Goal: Book appointment/travel/reservation

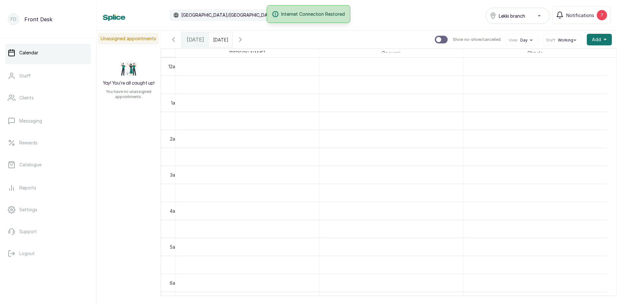
scroll to position [583, 0]
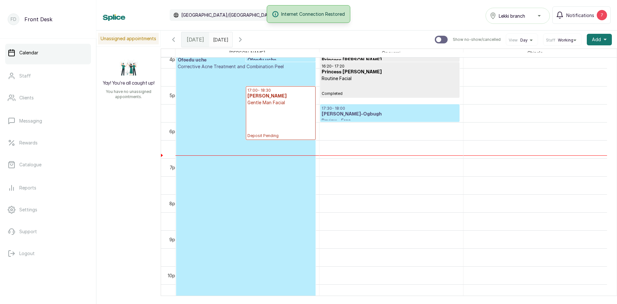
click at [368, 116] on h3 "[PERSON_NAME]-Ogbugh" at bounding box center [389, 114] width 136 height 6
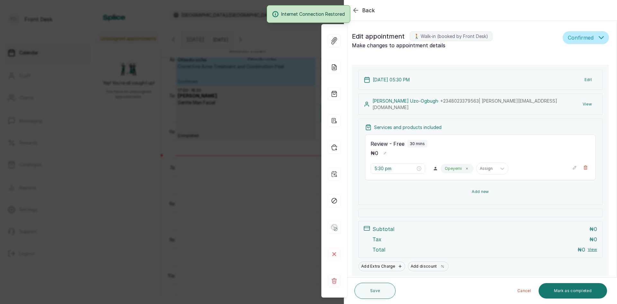
click at [478, 189] on button "Add new" at bounding box center [480, 191] width 231 height 15
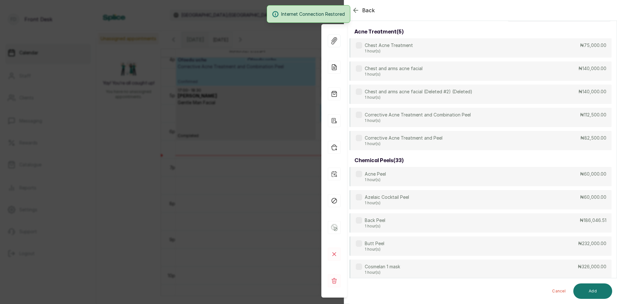
scroll to position [0, 0]
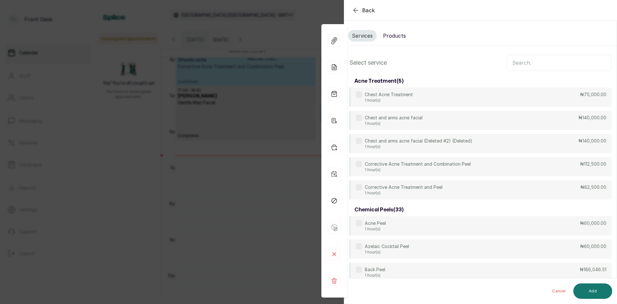
click at [542, 64] on input "text" at bounding box center [558, 63] width 105 height 16
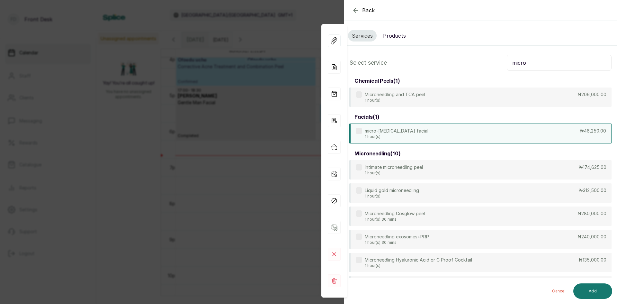
type input "micro"
click at [409, 127] on div "micro-[MEDICAL_DATA] facial 1 hour(s) ₦46,250.00" at bounding box center [480, 133] width 262 height 20
click at [589, 291] on button "Add" at bounding box center [592, 290] width 39 height 15
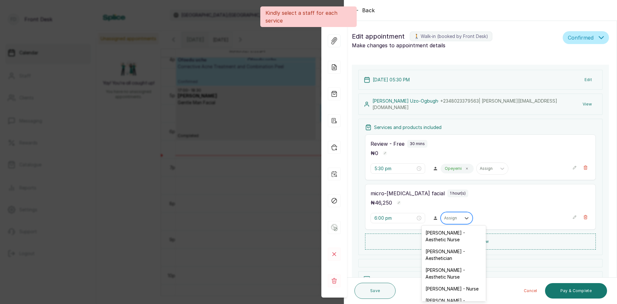
click at [449, 217] on div at bounding box center [450, 218] width 13 height 6
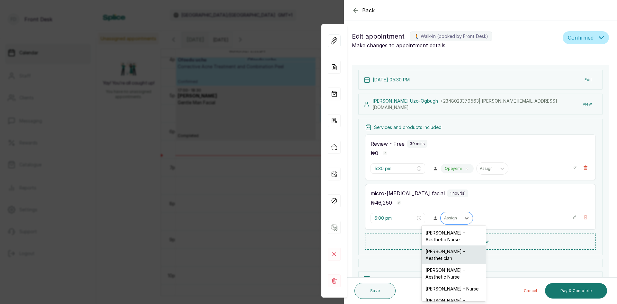
click at [445, 262] on div "[PERSON_NAME] - Aesthetician" at bounding box center [453, 254] width 64 height 19
click at [445, 262] on div at bounding box center [480, 263] width 244 height 8
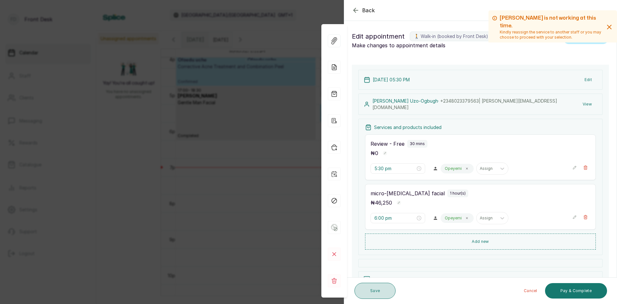
click at [373, 294] on button "Save" at bounding box center [374, 290] width 41 height 16
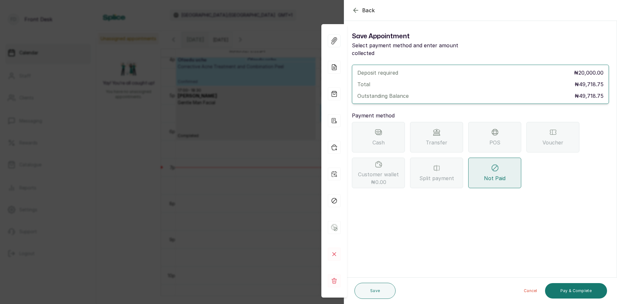
click at [274, 124] on div "Back Appointment Details Save Appointment Select payment method and enter amoun…" at bounding box center [308, 152] width 617 height 304
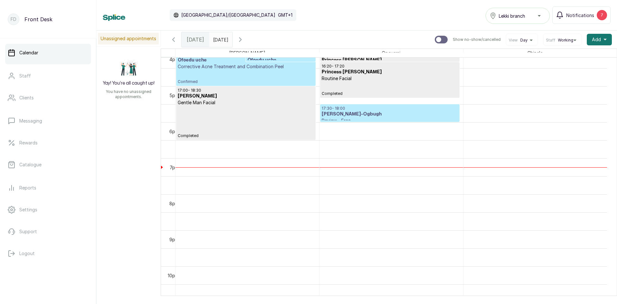
click at [400, 116] on h3 "[PERSON_NAME]-Ogbugh" at bounding box center [389, 114] width 136 height 6
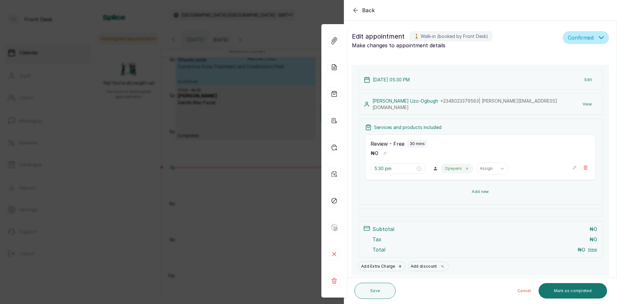
click at [470, 190] on button "Add new" at bounding box center [480, 191] width 231 height 15
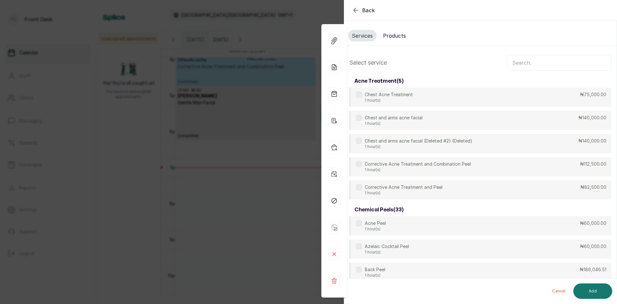
click at [530, 70] on input "text" at bounding box center [558, 63] width 105 height 16
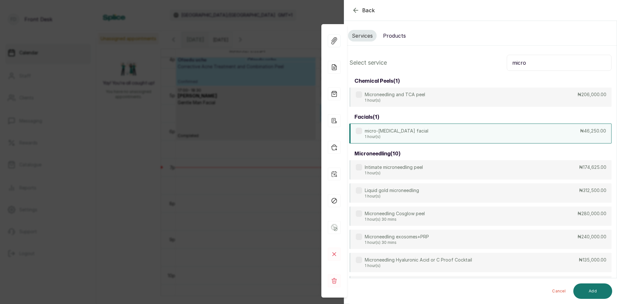
type input "micro"
click at [470, 135] on div "micro-[MEDICAL_DATA] facial 1 hour(s) ₦46,250.00" at bounding box center [480, 133] width 262 height 20
click at [593, 289] on button "Add" at bounding box center [592, 290] width 39 height 15
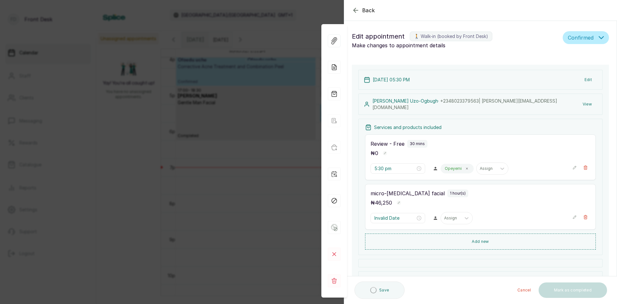
type input "6:00 pm"
click at [457, 218] on div "Assign" at bounding box center [451, 218] width 20 height 8
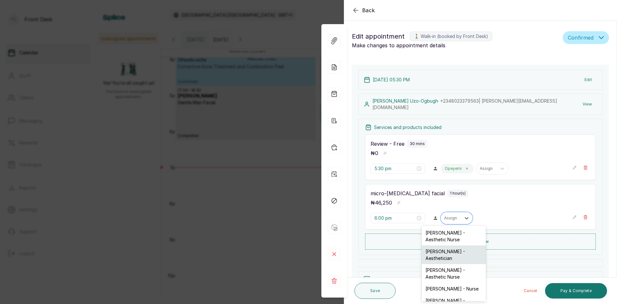
click at [452, 255] on div "[PERSON_NAME] - Aesthetician" at bounding box center [453, 254] width 64 height 19
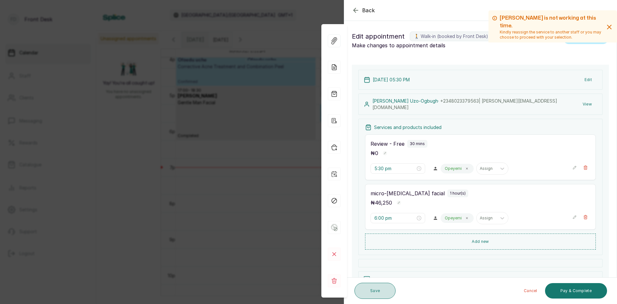
click at [367, 287] on button "Save" at bounding box center [374, 290] width 41 height 16
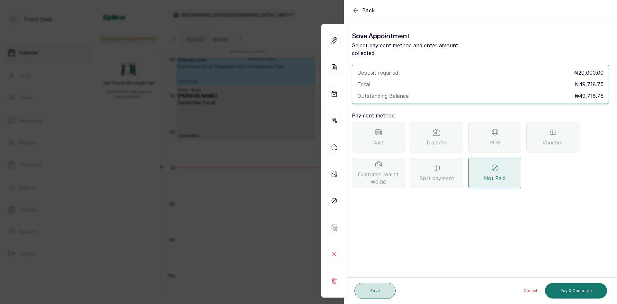
click at [373, 293] on button "Save" at bounding box center [374, 290] width 41 height 16
click at [260, 95] on div "Back Appointment Details Save Appointment Select payment method and enter amoun…" at bounding box center [308, 152] width 617 height 304
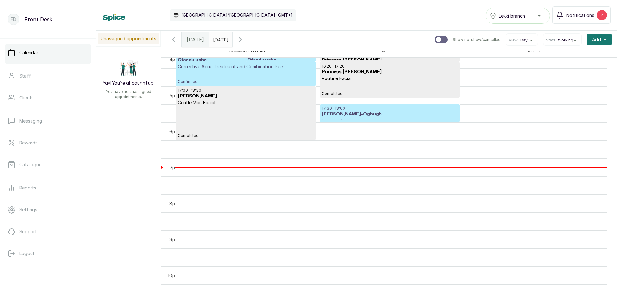
click at [348, 116] on h3 "[PERSON_NAME]-Ogbugh" at bounding box center [389, 114] width 136 height 6
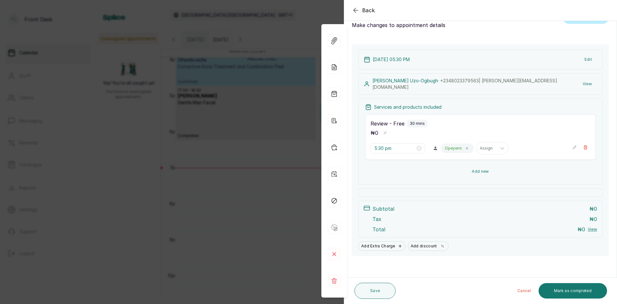
click at [470, 170] on button "Add new" at bounding box center [480, 170] width 231 height 15
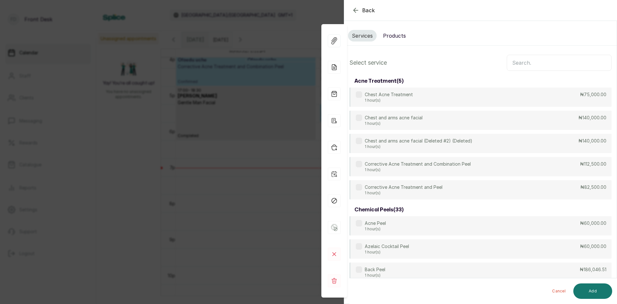
click at [515, 61] on input "text" at bounding box center [558, 63] width 105 height 16
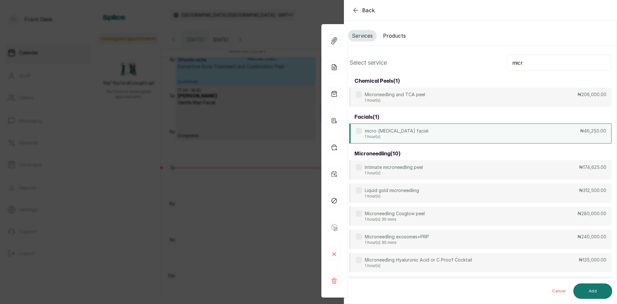
type input "micr"
click at [410, 134] on p "micro-[MEDICAL_DATA] facial" at bounding box center [397, 131] width 64 height 6
click at [599, 291] on button "Add" at bounding box center [592, 290] width 39 height 15
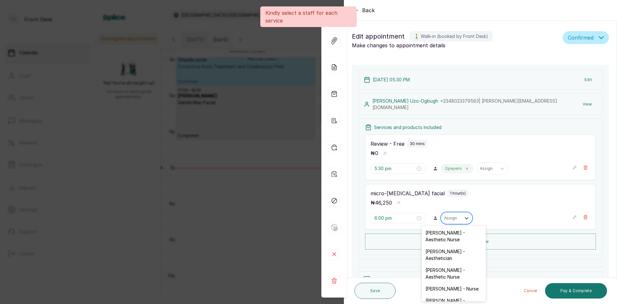
click at [445, 214] on div "Assign" at bounding box center [451, 218] width 20 height 8
click at [445, 258] on div "[PERSON_NAME] - Aesthetician" at bounding box center [453, 254] width 64 height 19
click at [445, 259] on div at bounding box center [480, 263] width 244 height 8
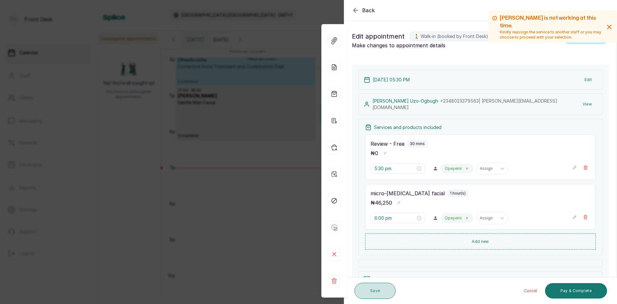
click at [377, 293] on button "Save" at bounding box center [374, 290] width 41 height 16
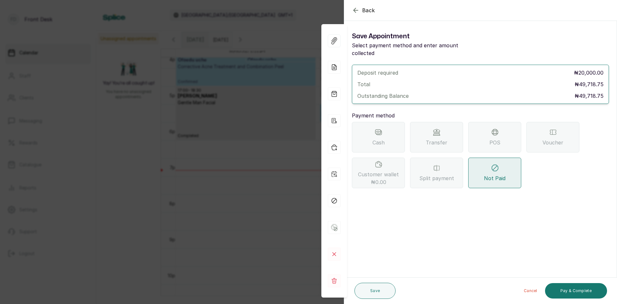
click at [215, 158] on div "Back Appointment Details Save Appointment Select payment method and enter amoun…" at bounding box center [308, 152] width 617 height 304
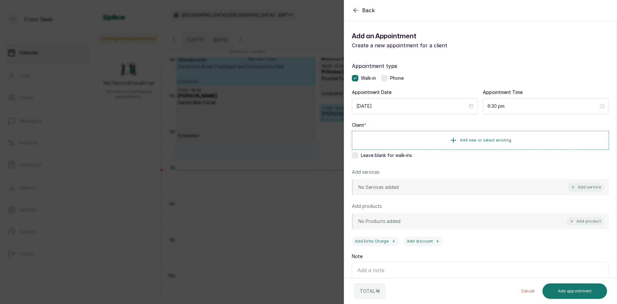
click at [108, 164] on div "Back Add Appointment Add an Appointment Create a new appointment for a client A…" at bounding box center [308, 152] width 617 height 304
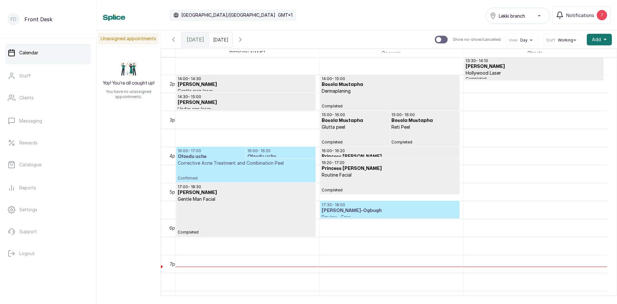
scroll to position [454, 0]
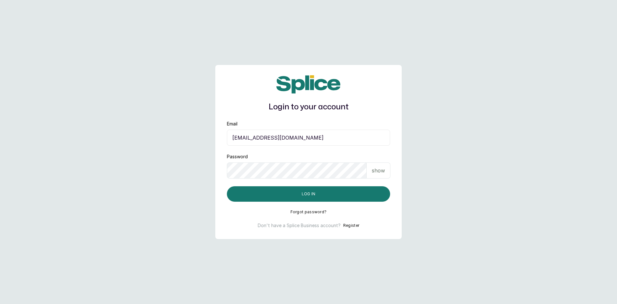
click at [373, 168] on p "show" at bounding box center [378, 170] width 13 height 8
click at [318, 196] on button "Log in" at bounding box center [308, 193] width 163 height 15
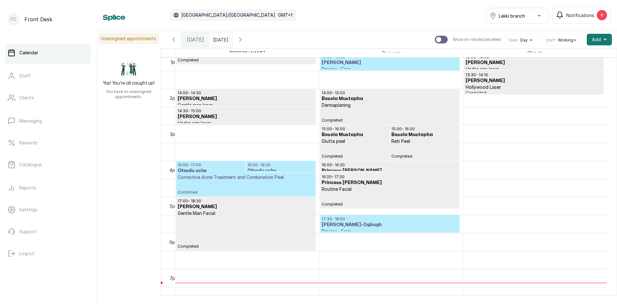
scroll to position [473, 0]
type input "dd/MM/yyyy"
click at [220, 38] on input "dd/MM/yyyy" at bounding box center [214, 37] width 10 height 11
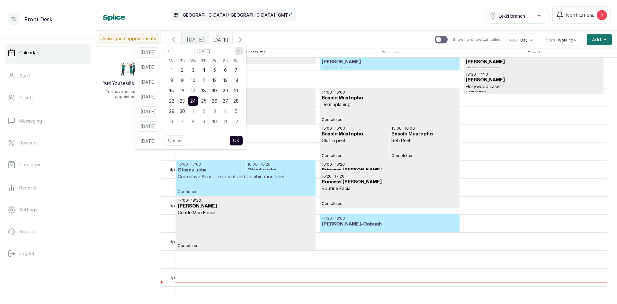
click at [241, 51] on icon "page next" at bounding box center [239, 51] width 4 height 4
click at [171, 49] on icon "page previous" at bounding box center [169, 51] width 4 height 4
click at [230, 71] on div "1" at bounding box center [225, 70] width 10 height 10
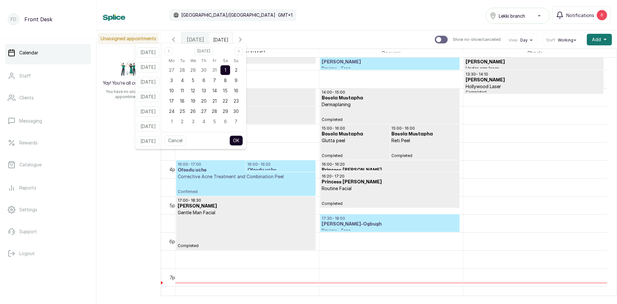
click at [243, 145] on button "OK" at bounding box center [235, 140] width 13 height 10
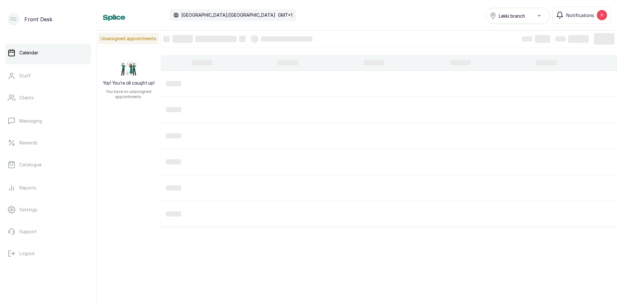
type input "01/11/2025"
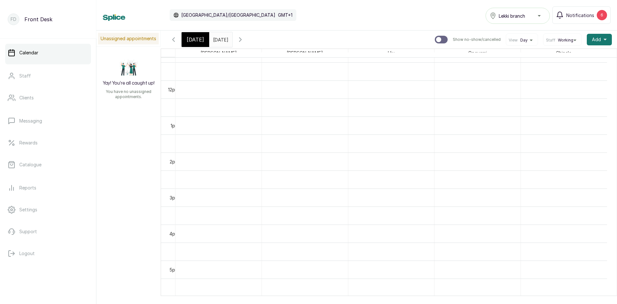
scroll to position [537, 0]
click at [196, 41] on span "[DATE]" at bounding box center [195, 40] width 17 height 8
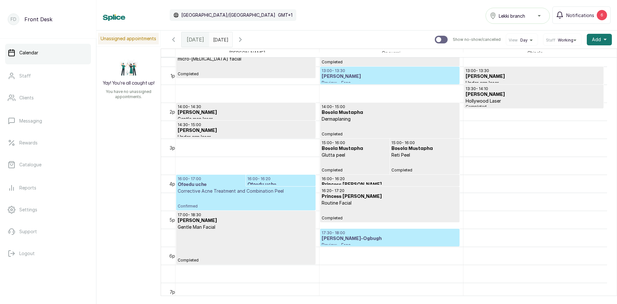
scroll to position [505, 0]
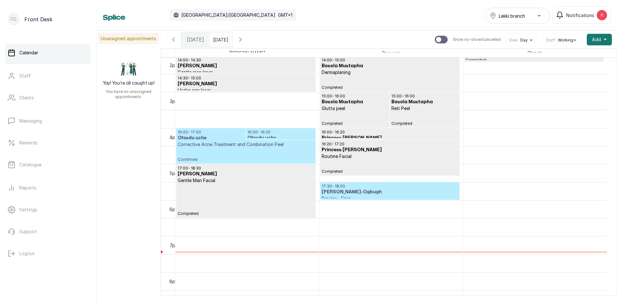
click at [412, 191] on h3 "[PERSON_NAME]-Ogbugh" at bounding box center [389, 192] width 136 height 6
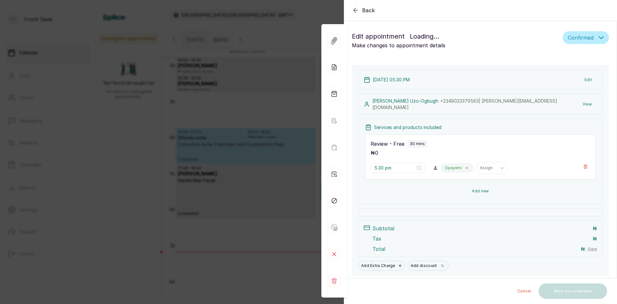
click at [468, 190] on button "Add new" at bounding box center [480, 190] width 231 height 15
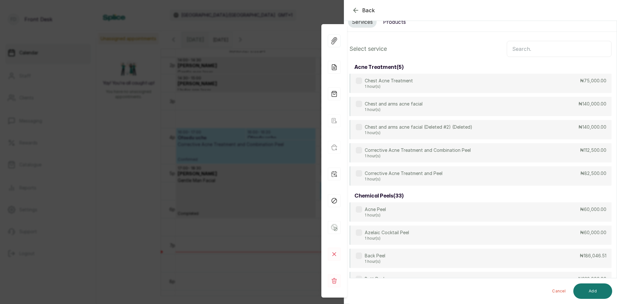
scroll to position [0, 0]
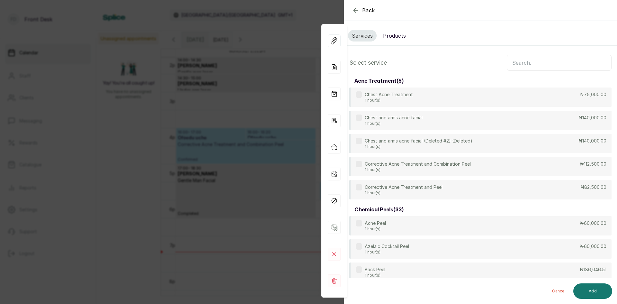
click at [532, 64] on input "text" at bounding box center [558, 63] width 105 height 16
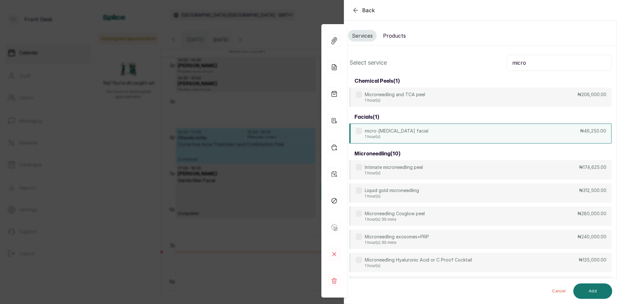
type input "micro"
click at [427, 137] on div "micro-[MEDICAL_DATA] facial 1 hour(s) ₦46,250.00" at bounding box center [480, 133] width 262 height 20
click at [592, 288] on button "Add" at bounding box center [592, 290] width 39 height 15
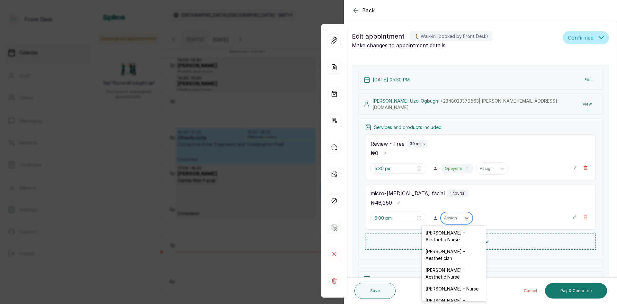
click at [454, 218] on div "Assign" at bounding box center [451, 218] width 20 height 8
click at [445, 251] on div "[PERSON_NAME] - Aesthetician" at bounding box center [453, 254] width 64 height 19
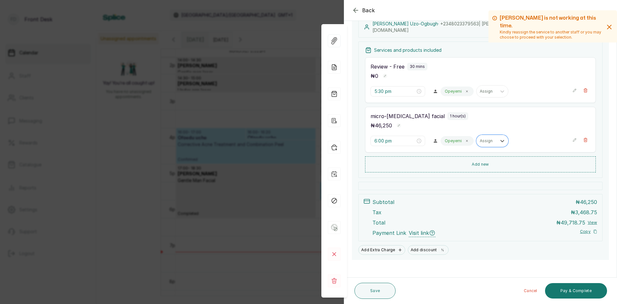
scroll to position [80, 0]
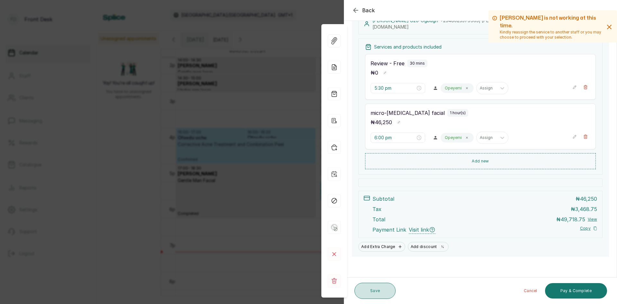
click at [368, 293] on button "Save" at bounding box center [374, 290] width 41 height 16
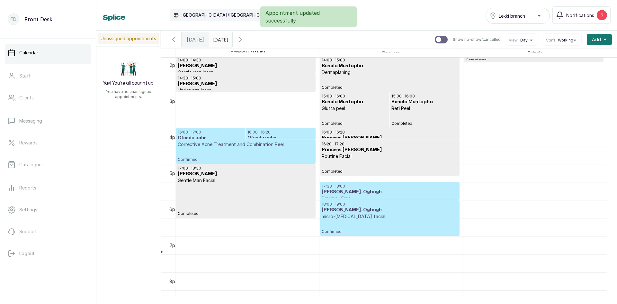
click at [372, 216] on p "micro-[MEDICAL_DATA] facial" at bounding box center [389, 216] width 136 height 6
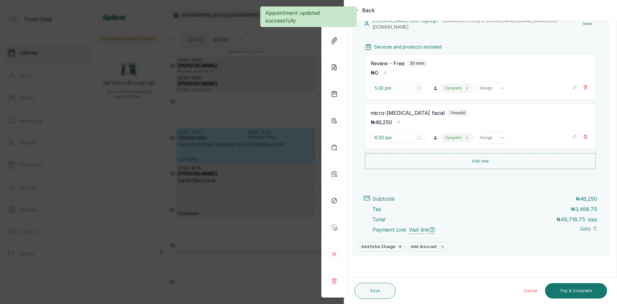
scroll to position [81, 0]
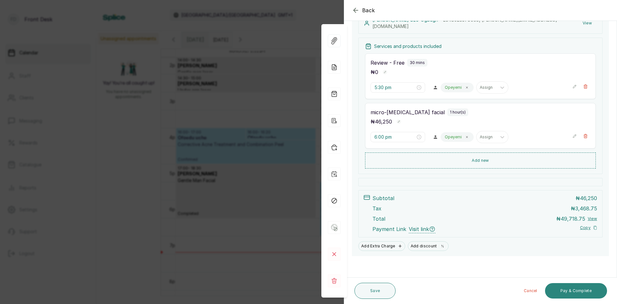
click at [572, 289] on button "Pay & Complete" at bounding box center [576, 290] width 62 height 15
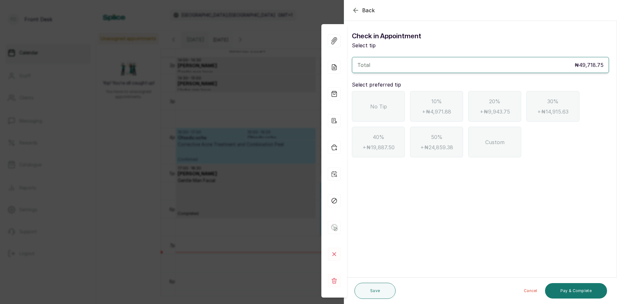
click at [373, 104] on span "No Tip" at bounding box center [378, 106] width 17 height 8
click at [559, 284] on button "Pay & Complete" at bounding box center [576, 290] width 62 height 15
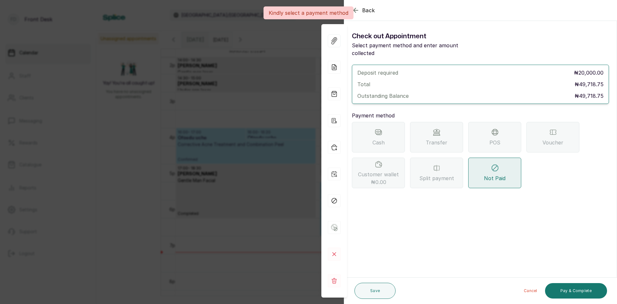
click at [483, 135] on div "POS" at bounding box center [494, 137] width 53 height 31
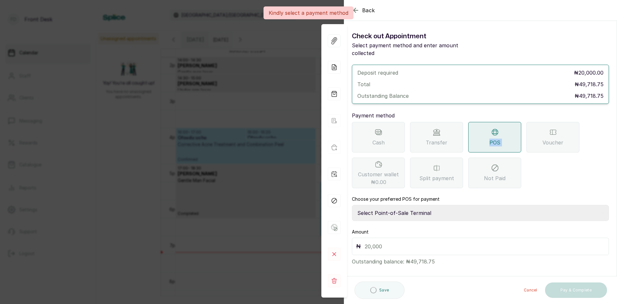
click at [483, 135] on div "POS" at bounding box center [494, 137] width 53 height 31
click at [434, 205] on select "Select Point-of-Sale Terminal SKN ANALYTICS MED AESTHETIC LIMITED Fairmoney Mic…" at bounding box center [480, 213] width 257 height 16
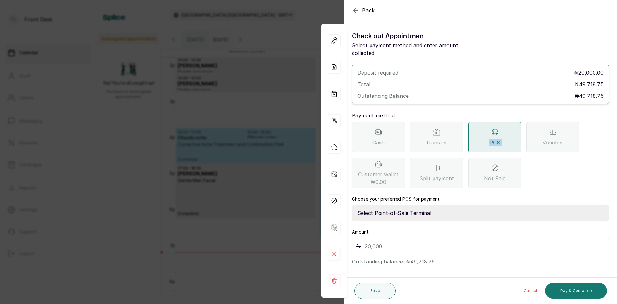
select select "43129536-bd7e-4b6d-8e8c-ab2c46322d67"
click at [352, 205] on select "Select Point-of-Sale Terminal SKN ANALYTICS MED AESTHETIC LIMITED Fairmoney Mic…" at bounding box center [480, 213] width 257 height 16
click at [409, 228] on div "Amount ₦ Outstanding balance: ₦49,718.75" at bounding box center [480, 246] width 257 height 37
click at [405, 242] on input "text" at bounding box center [485, 246] width 240 height 9
type input "4"
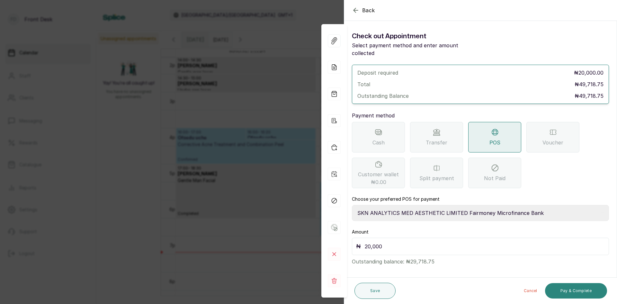
type input "20,000"
click at [577, 290] on button "Pay & Complete" at bounding box center [576, 290] width 62 height 15
click at [274, 107] on div "Back Appointment Details Check out Appointment Select payment method and enter …" at bounding box center [308, 152] width 617 height 304
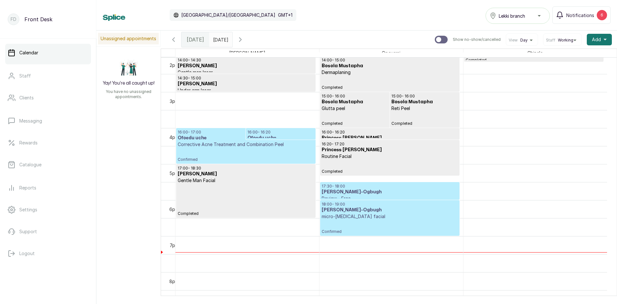
click at [378, 210] on h3 "[PERSON_NAME]-Ogbugh" at bounding box center [389, 210] width 136 height 6
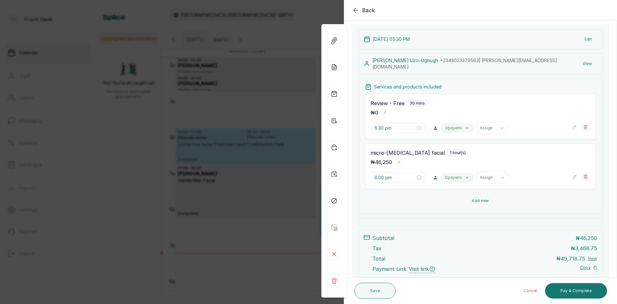
scroll to position [80, 0]
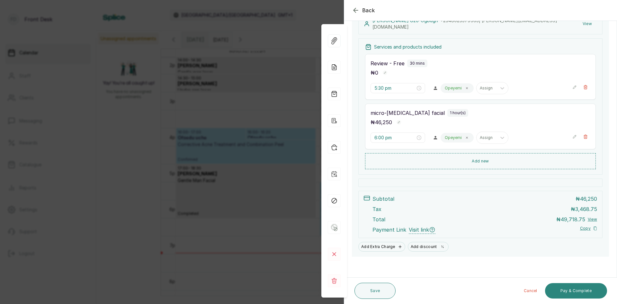
click at [566, 287] on button "Pay & Complete" at bounding box center [576, 290] width 62 height 15
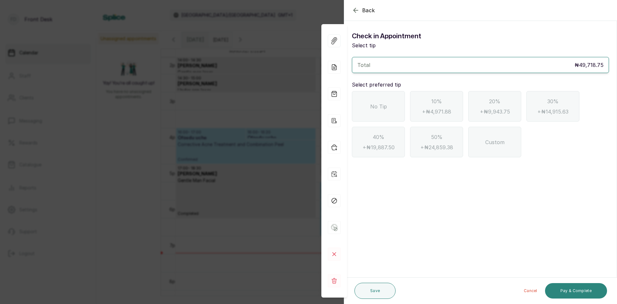
scroll to position [0, 0]
click at [374, 102] on span "No Tip" at bounding box center [378, 106] width 17 height 8
click at [573, 287] on button "Pay & Complete" at bounding box center [576, 290] width 62 height 15
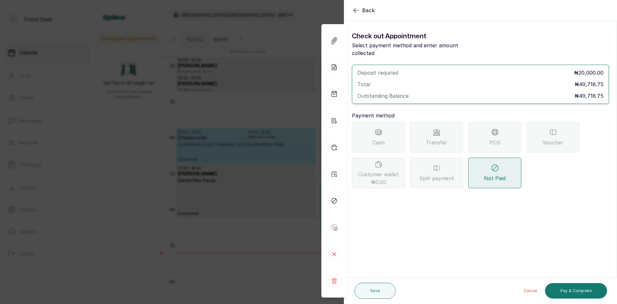
click at [485, 131] on div "POS" at bounding box center [494, 137] width 53 height 31
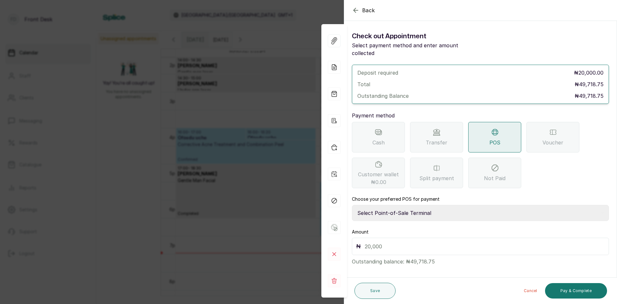
click at [450, 205] on select "Select Point-of-Sale Terminal SKN ANALYTICS MED AESTHETIC LIMITED Fairmoney Mic…" at bounding box center [480, 213] width 257 height 16
select select "43129536-bd7e-4b6d-8e8c-ab2c46322d67"
click at [352, 205] on select "Select Point-of-Sale Terminal SKN ANALYTICS MED AESTHETIC LIMITED Fairmoney Mic…" at bounding box center [480, 213] width 257 height 16
click at [444, 242] on input "text" at bounding box center [485, 246] width 240 height 9
type input "49,718.75"
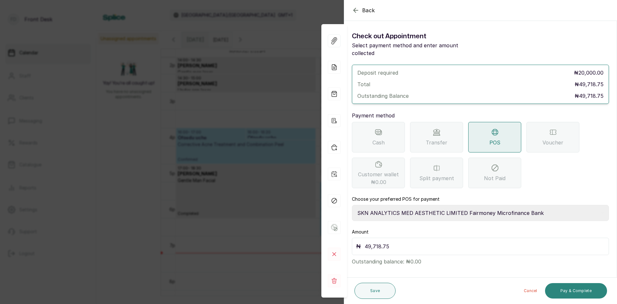
click at [579, 293] on button "Pay & Complete" at bounding box center [576, 290] width 62 height 15
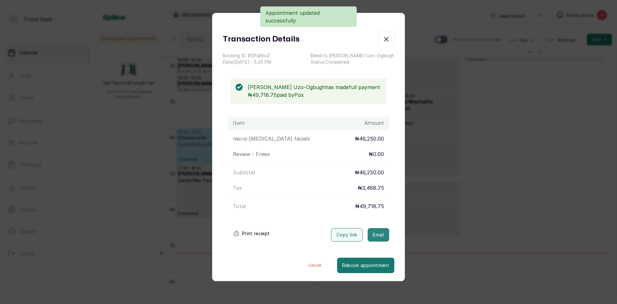
click at [370, 233] on button "Email" at bounding box center [378, 234] width 22 height 13
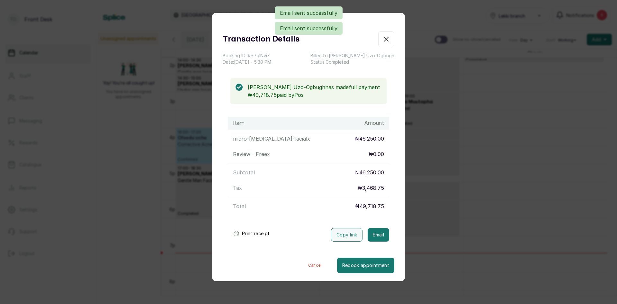
click at [503, 175] on div "Transaction Details Booking ID: # SPqlNviZ Date: 24 Sep, 2025 ・ 5:30 PM Billed …" at bounding box center [308, 152] width 617 height 304
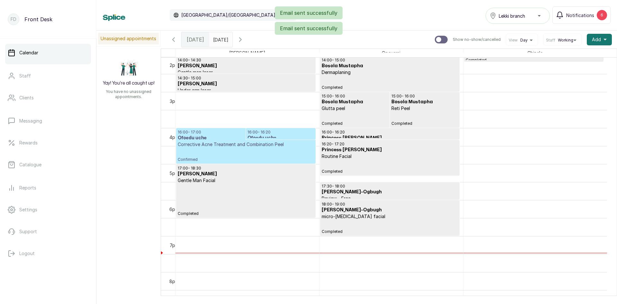
click at [284, 143] on p "Corrective Acne Treatment and Combination Peel" at bounding box center [246, 144] width 136 height 6
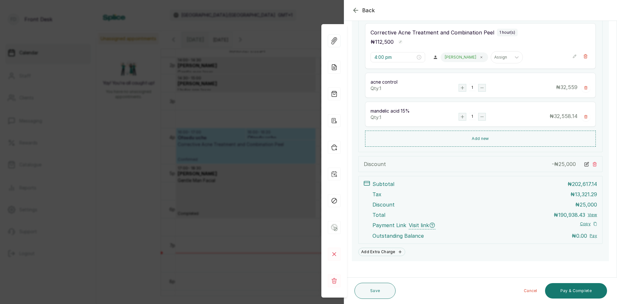
scroll to position [199, 0]
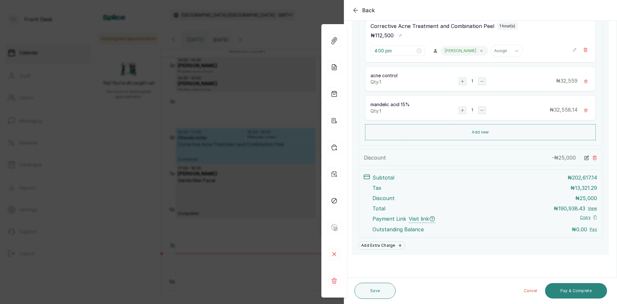
click at [562, 290] on button "Pay & Complete" at bounding box center [576, 290] width 62 height 15
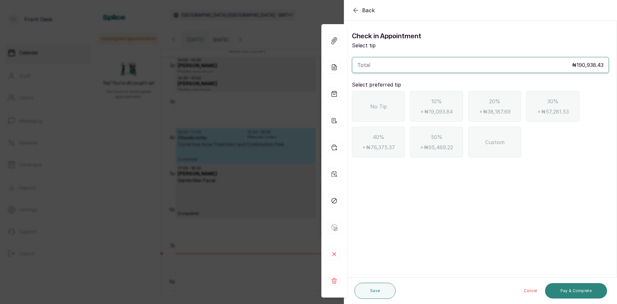
scroll to position [0, 0]
click at [379, 105] on span "No Tip" at bounding box center [378, 106] width 17 height 8
click at [593, 289] on button "Pay & Complete" at bounding box center [576, 290] width 62 height 15
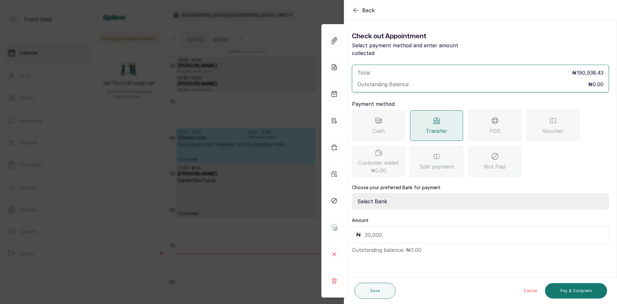
click at [484, 126] on div "POS" at bounding box center [494, 125] width 53 height 31
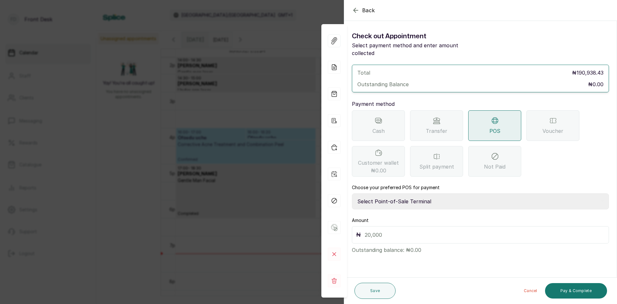
click at [283, 223] on div "Back Appointment Details Check out Appointment Select payment method and enter …" at bounding box center [308, 152] width 617 height 304
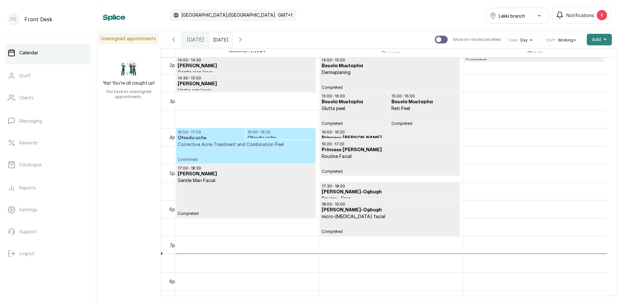
click at [603, 41] on icon "button" at bounding box center [604, 39] width 3 height 3
click at [561, 56] on span "Add Appointment" at bounding box center [576, 57] width 62 height 8
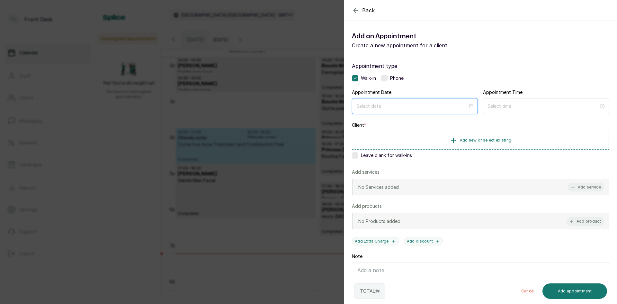
click at [436, 102] on input at bounding box center [411, 105] width 111 height 7
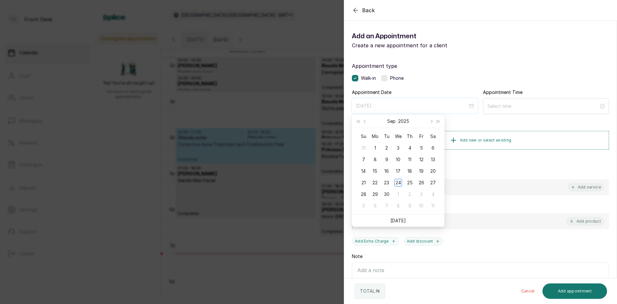
type input "2025/09/06"
click at [438, 120] on span "Next year (Control + right)" at bounding box center [437, 120] width 3 height 3
click at [355, 120] on button "Last year (Control + left)" at bounding box center [357, 121] width 7 height 13
click at [431, 120] on span "Next month (PageDown)" at bounding box center [430, 120] width 3 height 3
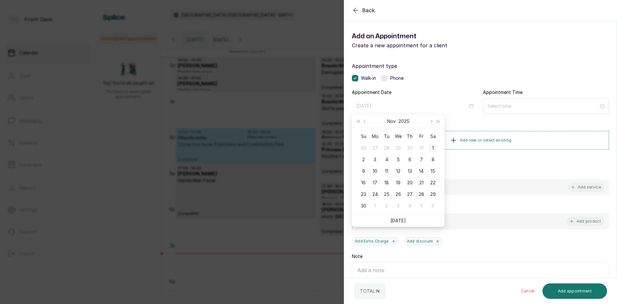
type input "2025/11/01"
click at [433, 147] on div "1" at bounding box center [433, 148] width 8 height 8
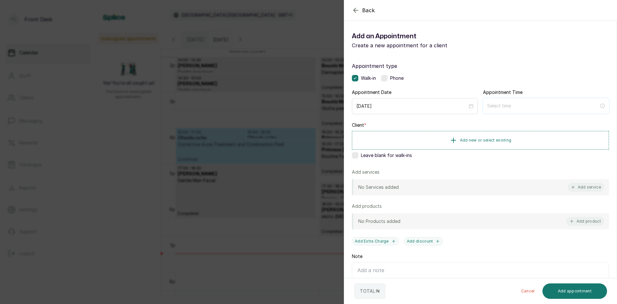
click at [498, 105] on input at bounding box center [543, 105] width 112 height 7
click at [489, 130] on div "01" at bounding box center [489, 130] width 15 height 9
click at [489, 135] on div "02" at bounding box center [489, 139] width 15 height 9
click at [498, 105] on input "2:00 am" at bounding box center [542, 105] width 111 height 7
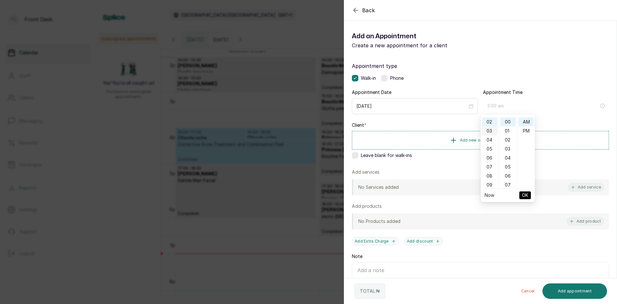
click at [490, 130] on div "03" at bounding box center [489, 130] width 15 height 9
type input "3:00 pm"
click at [523, 131] on div "PM" at bounding box center [525, 130] width 15 height 9
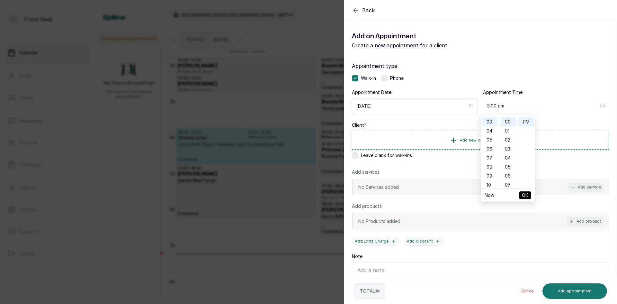
click at [522, 194] on span "OK" at bounding box center [525, 195] width 6 height 12
click at [482, 140] on span "Add new or select existing" at bounding box center [486, 139] width 52 height 5
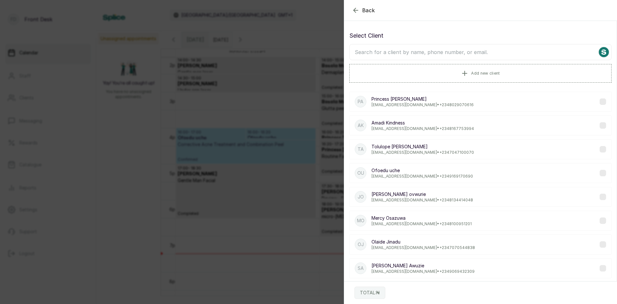
click at [457, 51] on input "text" at bounding box center [480, 52] width 262 height 16
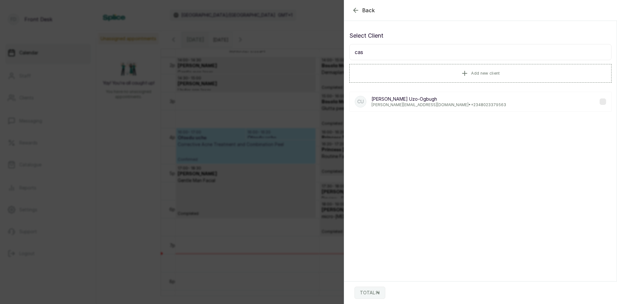
type input "cas"
click at [399, 104] on p "cassandra.ogbugh@gmail.com • +234 8023379563" at bounding box center [438, 104] width 135 height 5
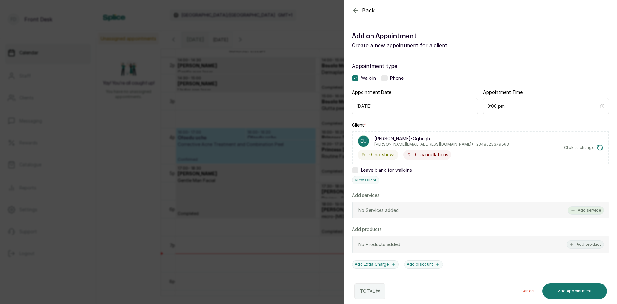
click at [570, 210] on icon "button" at bounding box center [572, 210] width 4 height 4
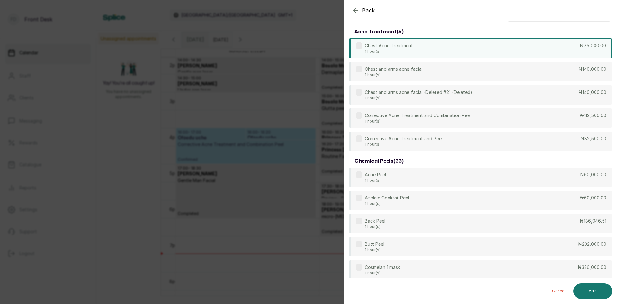
scroll to position [0, 0]
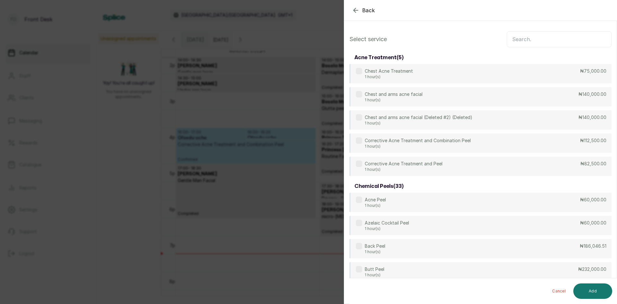
click at [519, 42] on input "text" at bounding box center [558, 39] width 105 height 16
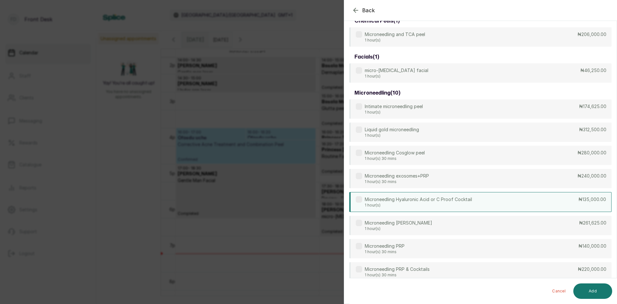
scroll to position [64, 0]
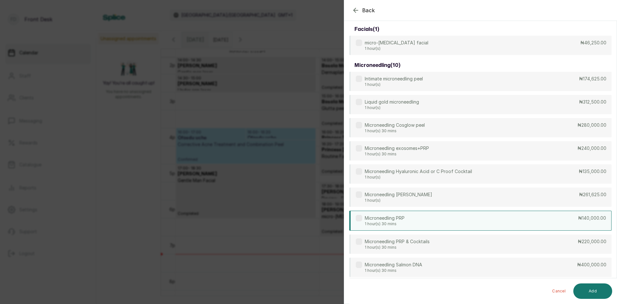
type input "micro"
click at [426, 217] on div "Microneedling PRP 1 hour(s) 30 mins ₦140,000.00" at bounding box center [480, 220] width 262 height 20
click at [596, 294] on button "Add" at bounding box center [592, 290] width 39 height 15
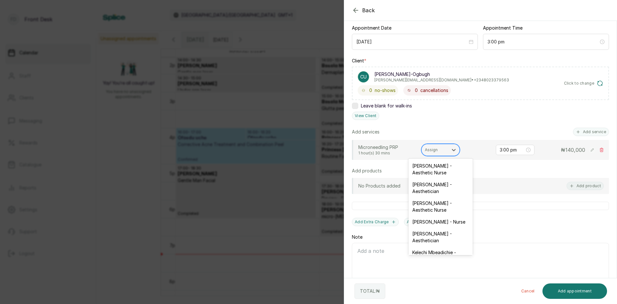
click at [439, 152] on div at bounding box center [435, 150] width 20 height 6
click at [441, 181] on div "[PERSON_NAME] - Aesthetician" at bounding box center [440, 187] width 64 height 19
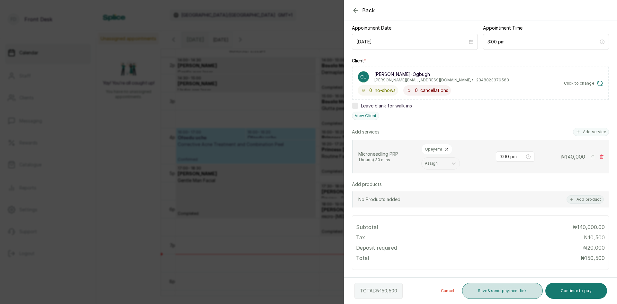
click at [498, 291] on button "Save & send payment link" at bounding box center [502, 290] width 81 height 16
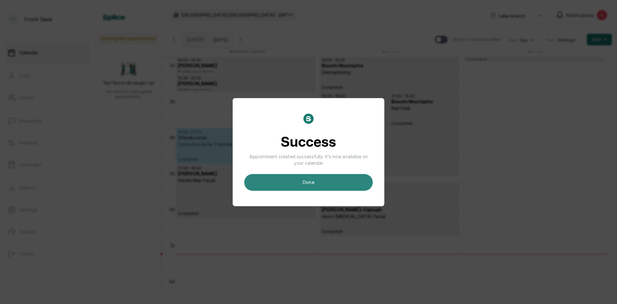
click at [305, 182] on button "done" at bounding box center [308, 182] width 128 height 17
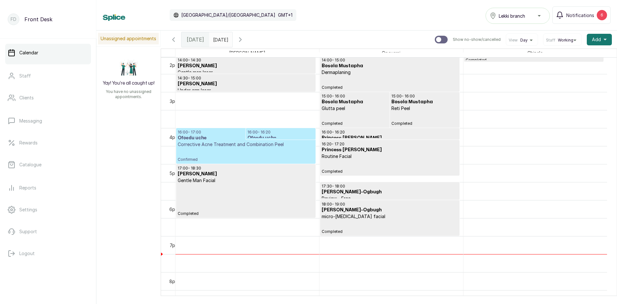
scroll to position [216, 0]
